Goal: Information Seeking & Learning: Understand process/instructions

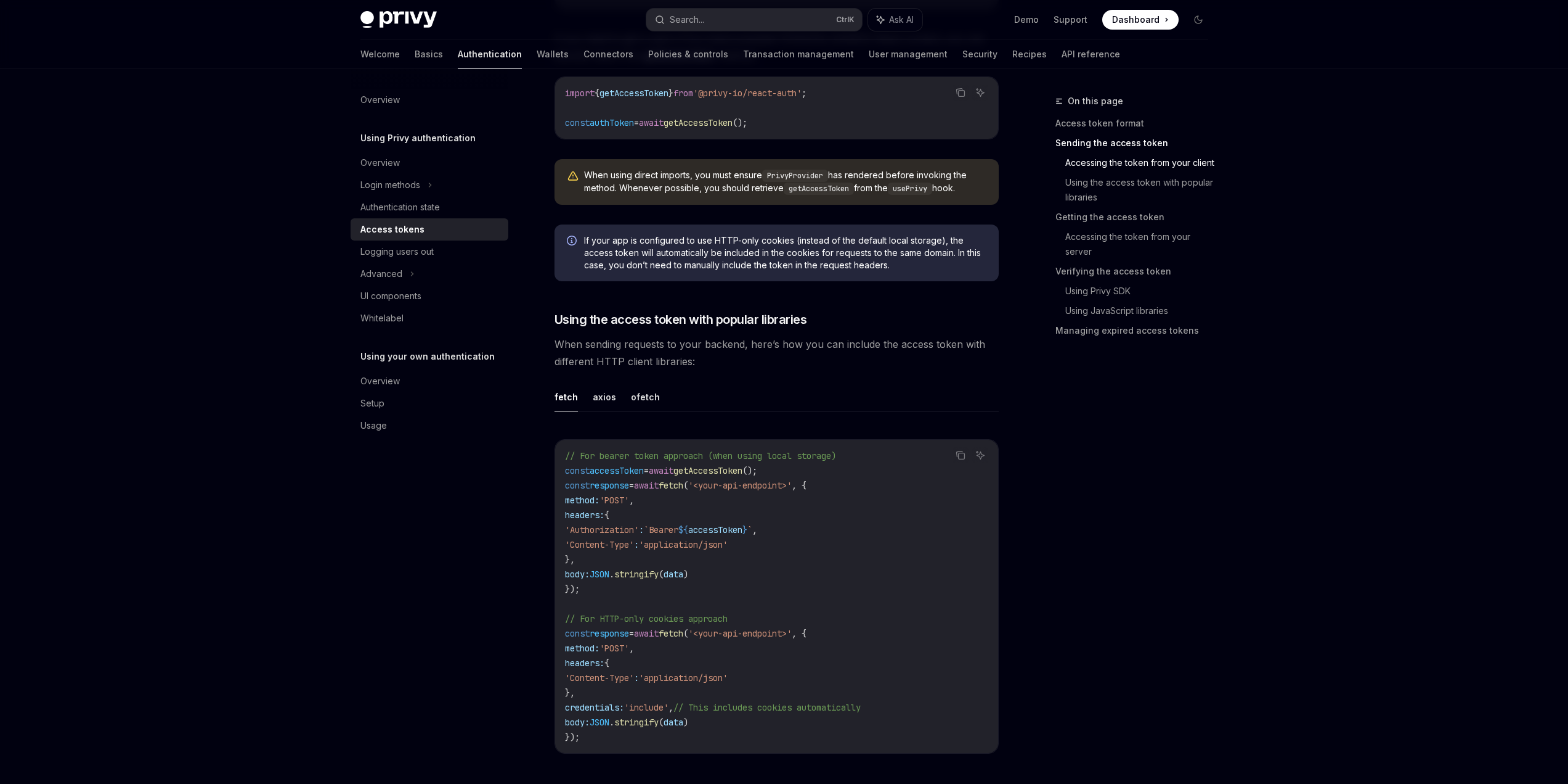
scroll to position [863, 0]
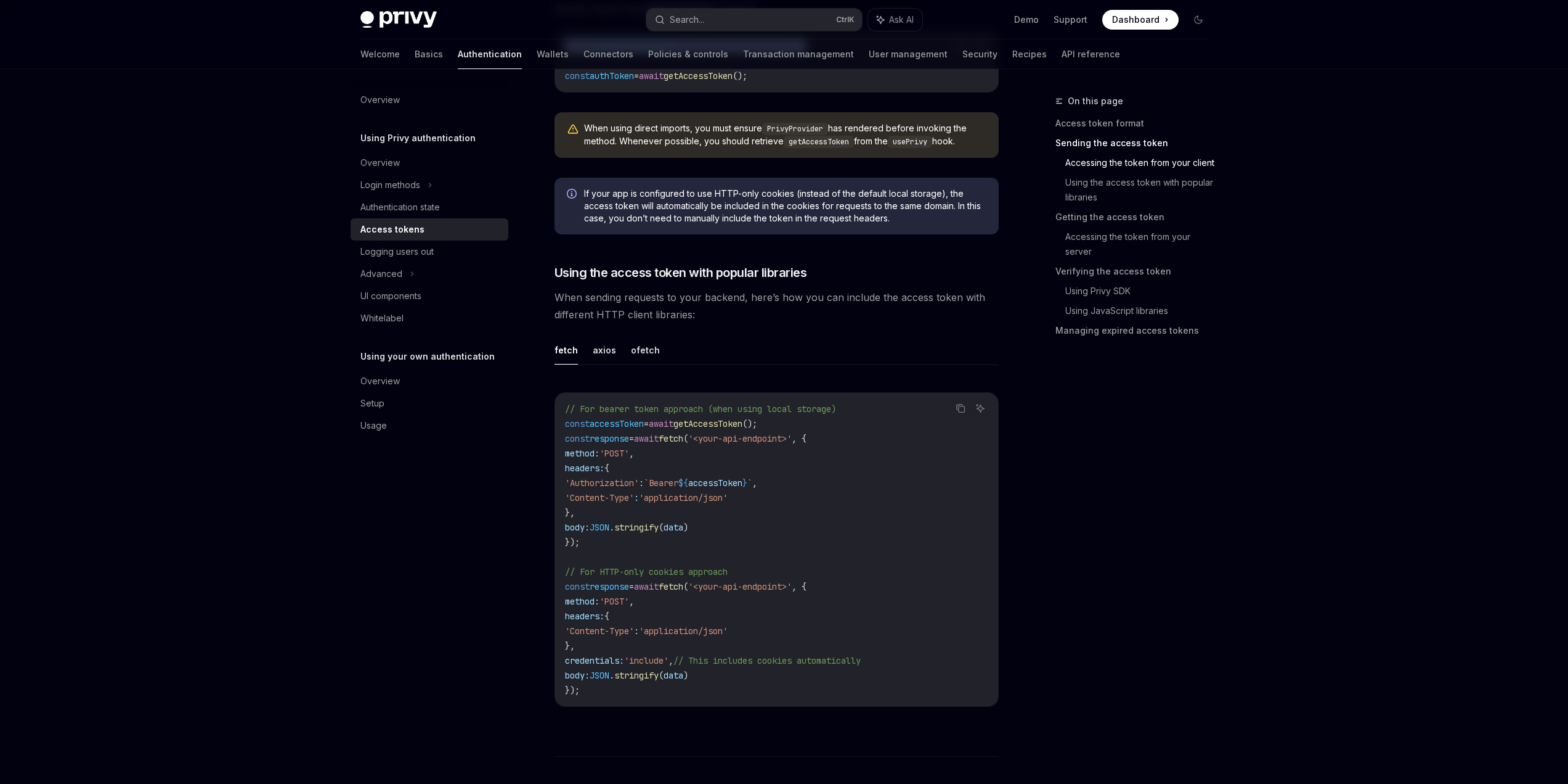
drag, startPoint x: 881, startPoint y: 268, endPoint x: 506, endPoint y: 263, distance: 375.0
click at [555, 92] on div "import { getAccessToken } from '@privy-io/react-auth' ; const authToken = await…" at bounding box center [777, 61] width 443 height 61
copy span "import { getAccessToken } from '@privy-io/react-auth' ;"
drag, startPoint x: 788, startPoint y: 306, endPoint x: 509, endPoint y: 297, distance: 279.1
click at [555, 92] on div "import { getAccessToken } from '@privy-io/react-auth' ; const authToken = await…" at bounding box center [777, 61] width 443 height 61
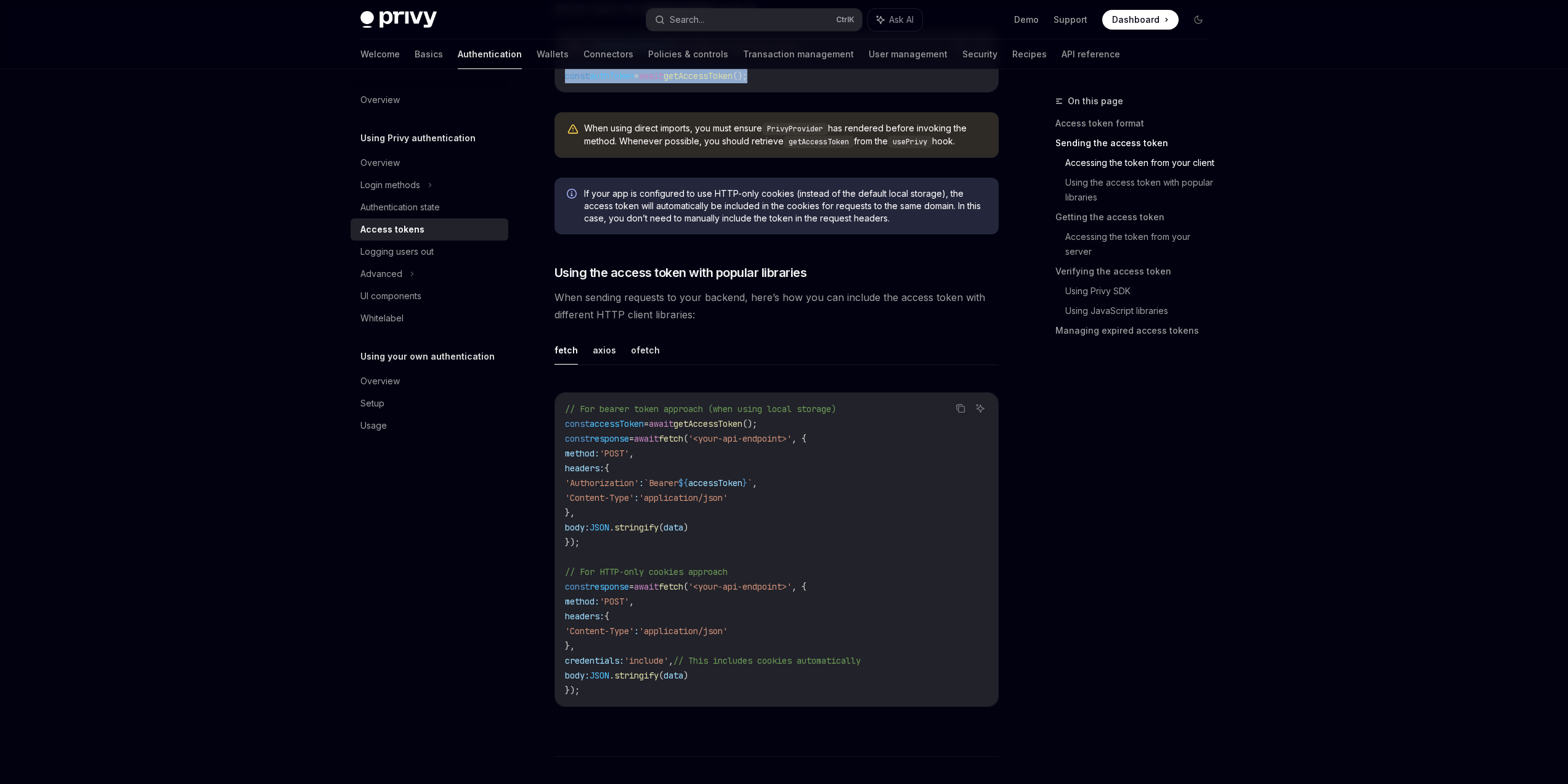
copy span "const authToken = await getAccessToken ();"
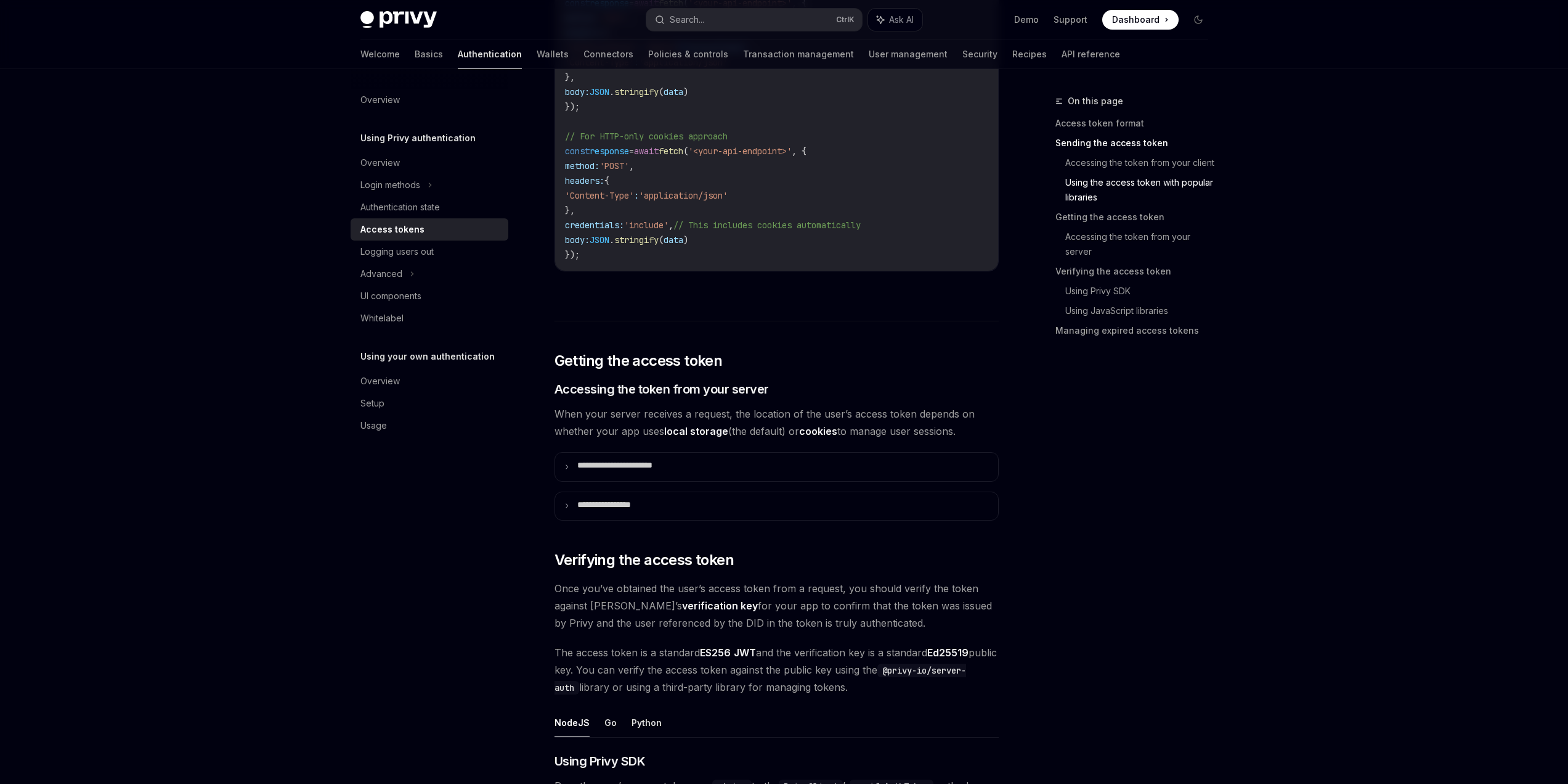
scroll to position [1234, 0]
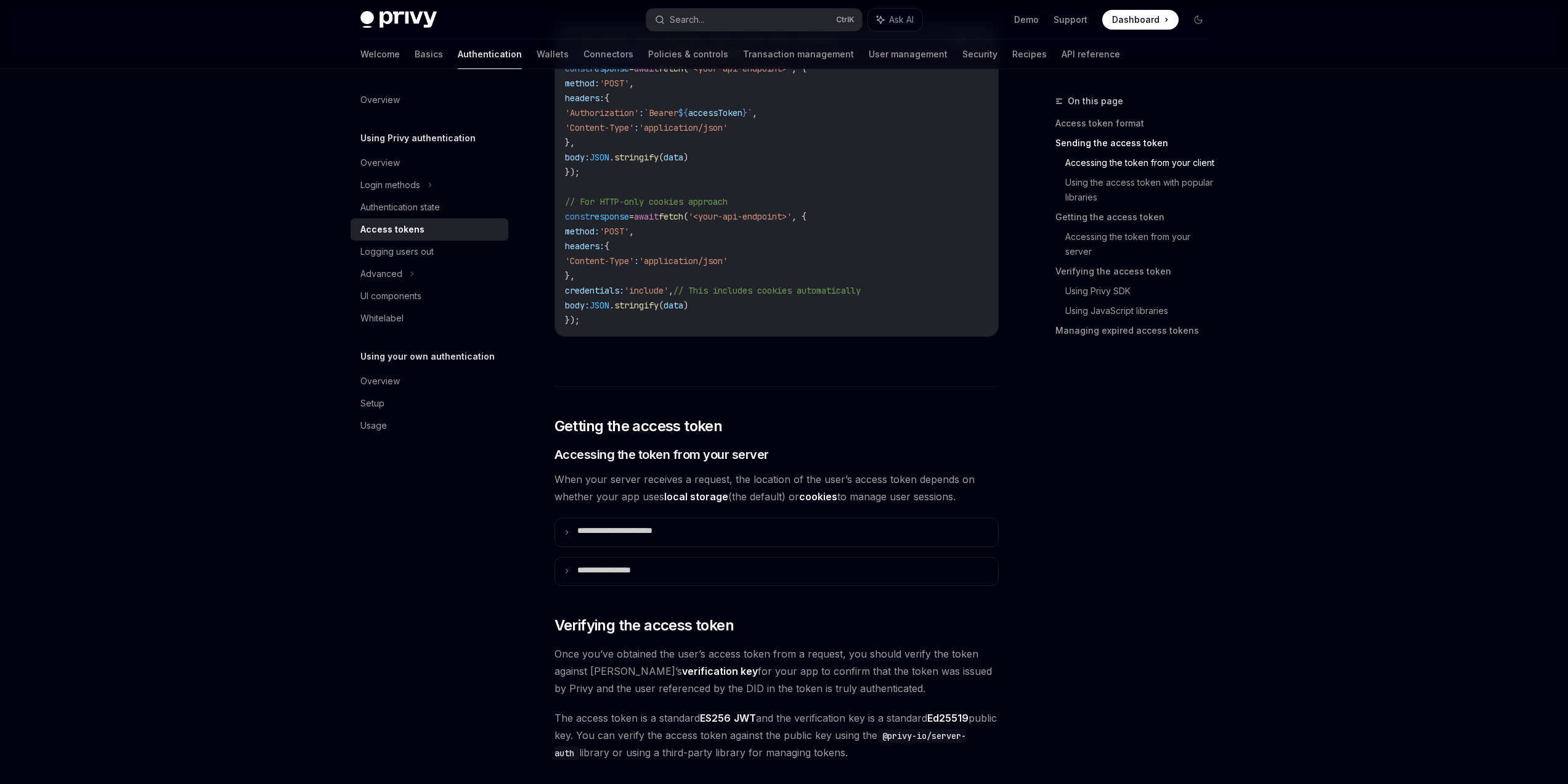
type textarea "*"
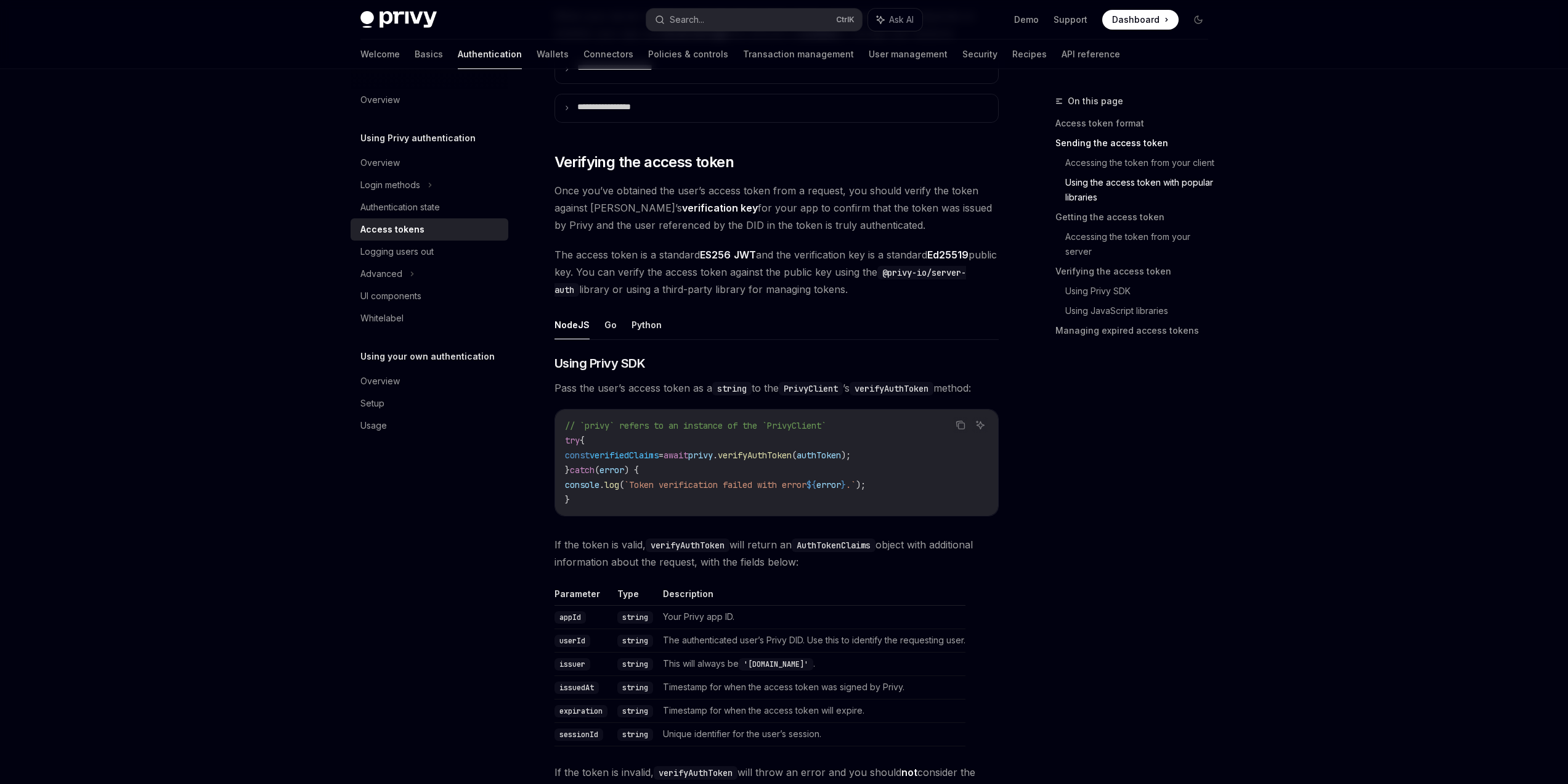
scroll to position [1726, 0]
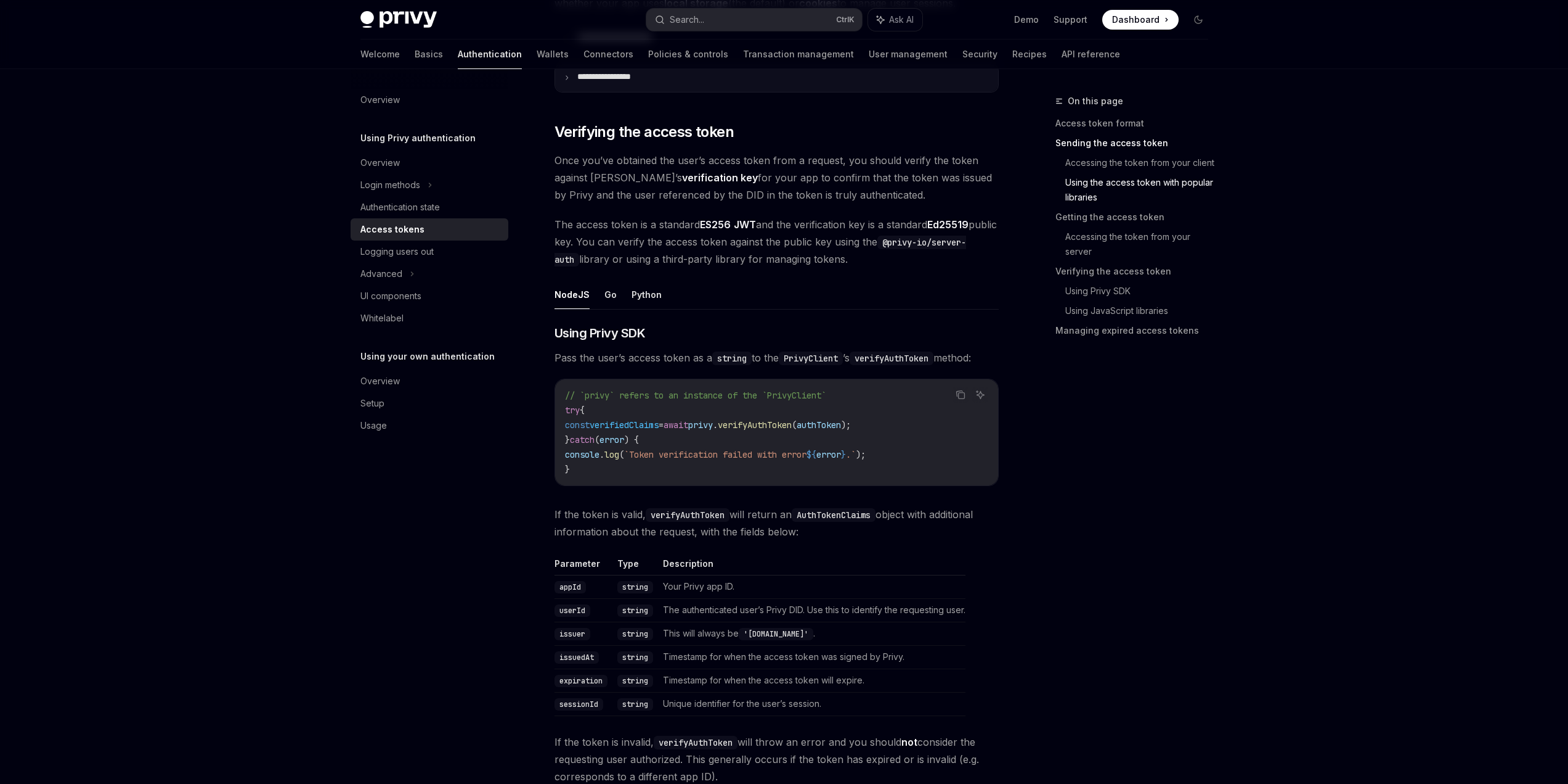
click at [679, 92] on summary "**********" at bounding box center [777, 78] width 443 height 28
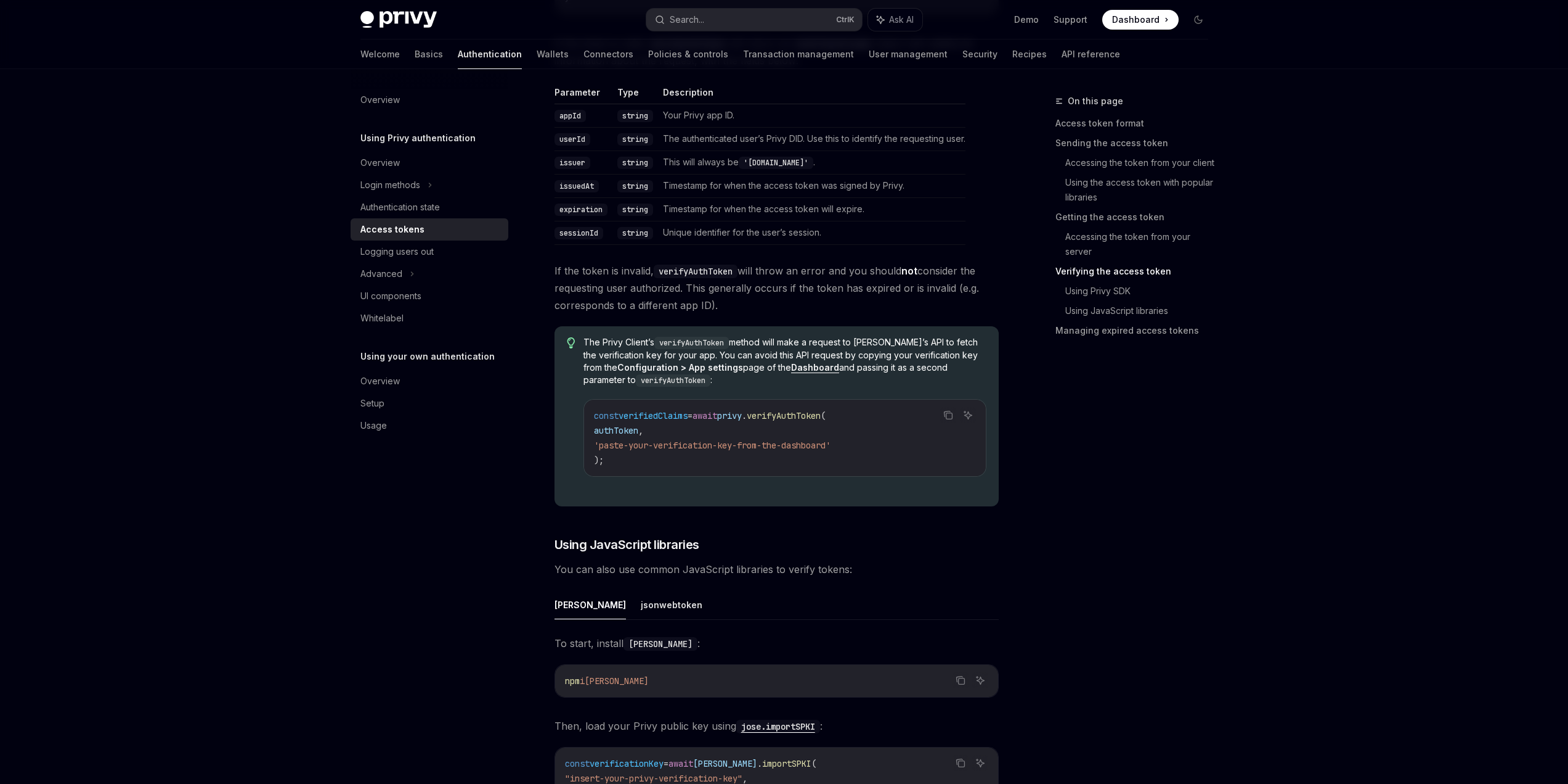
scroll to position [2528, 0]
